Goal: Find specific page/section: Find specific page/section

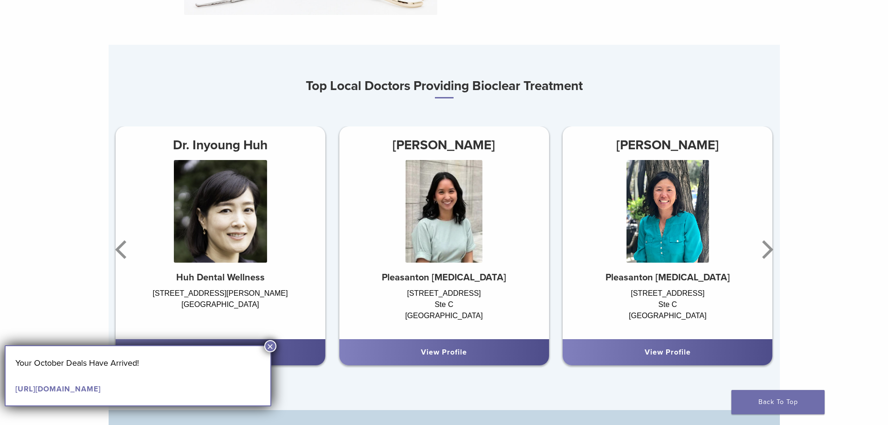
scroll to position [560, 0]
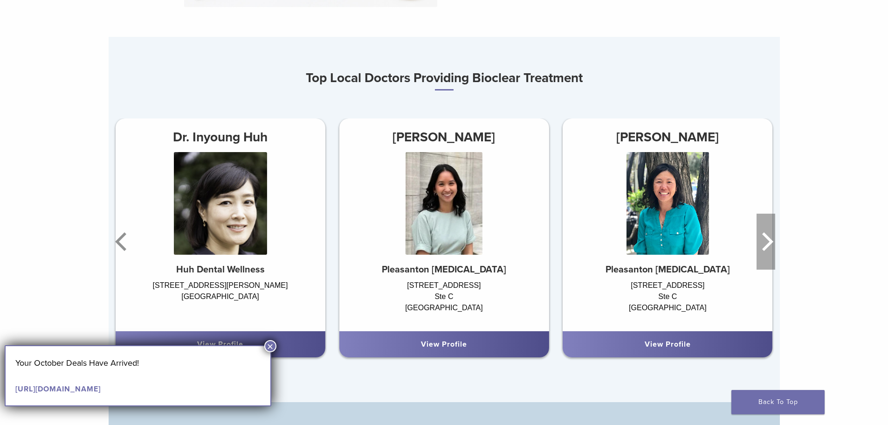
click at [757, 241] on icon "Next" at bounding box center [766, 242] width 19 height 56
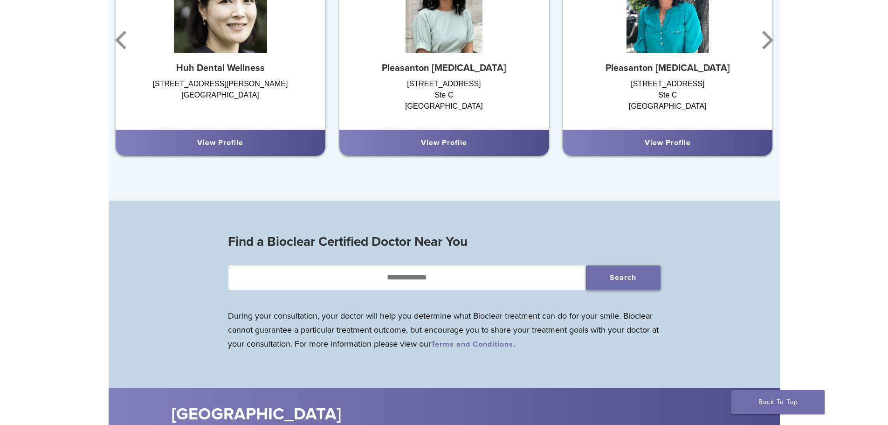
scroll to position [793, 0]
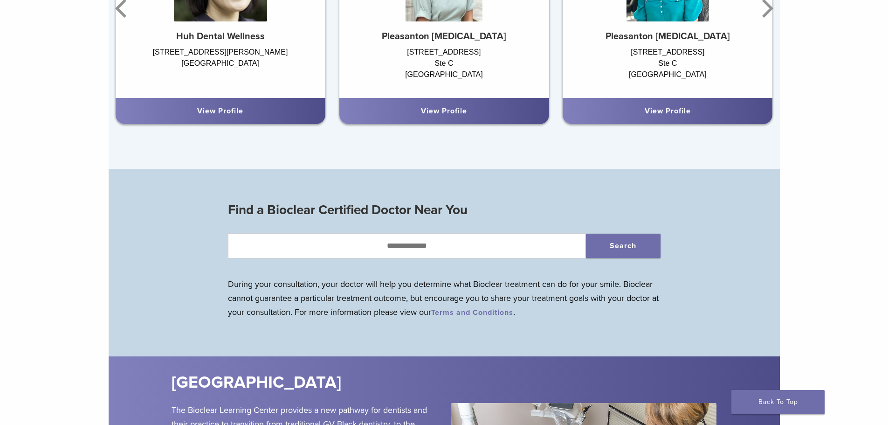
click at [661, 115] on link "View Profile" at bounding box center [668, 110] width 46 height 9
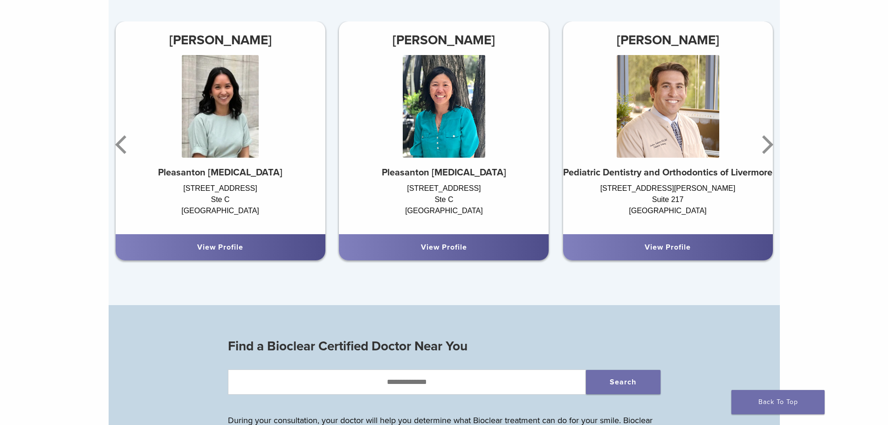
scroll to position [606, 0]
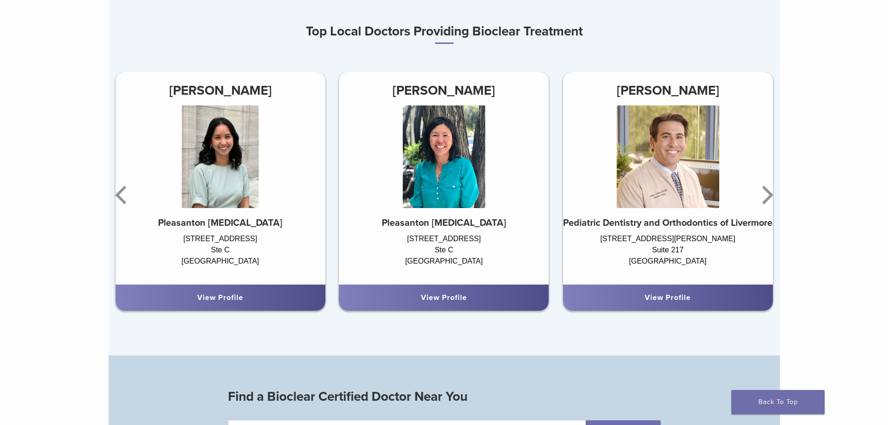
click at [681, 298] on link "View Profile" at bounding box center [668, 297] width 46 height 9
click at [228, 302] on link "View Profile" at bounding box center [220, 297] width 46 height 9
click at [228, 296] on link "View Profile" at bounding box center [220, 297] width 46 height 9
click at [120, 223] on icon "Previous" at bounding box center [122, 195] width 19 height 56
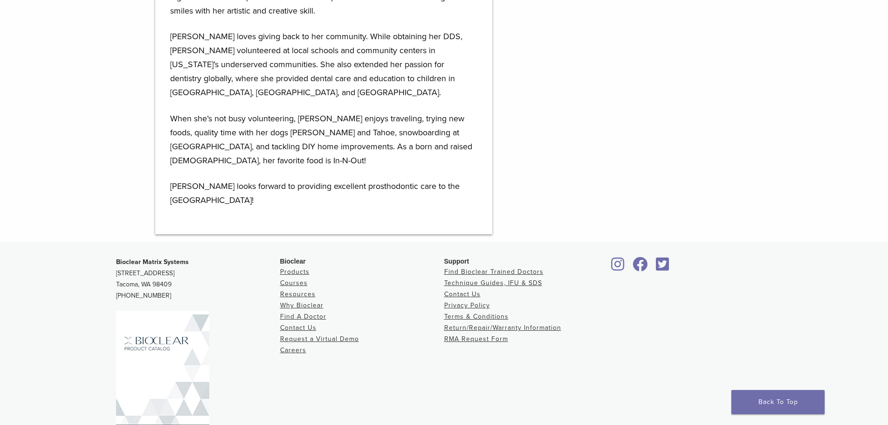
scroll to position [740, 0]
